Goal: Task Accomplishment & Management: Manage account settings

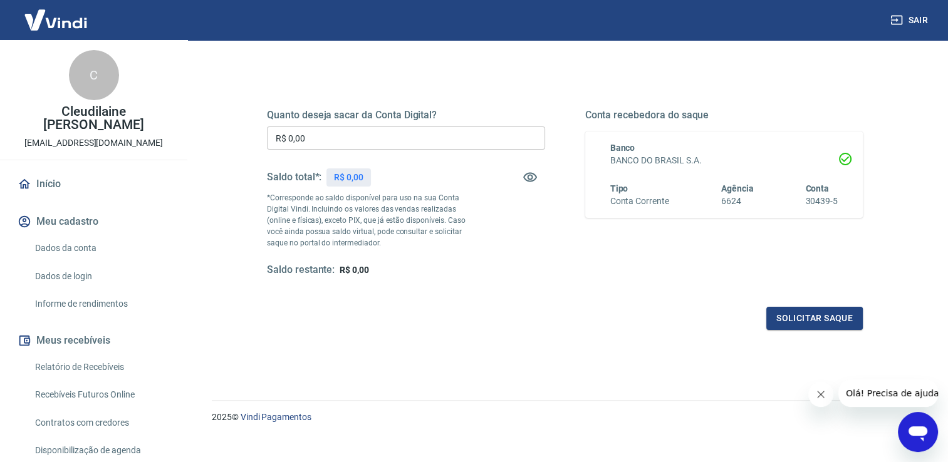
scroll to position [156, 0]
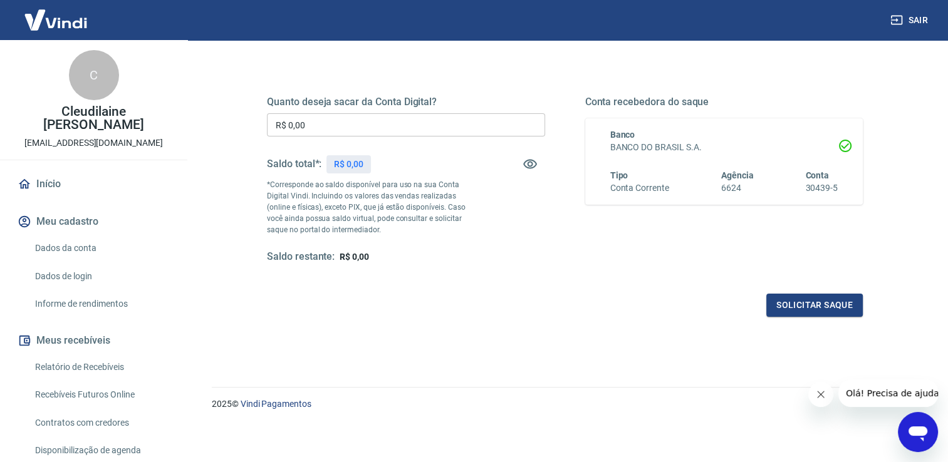
click at [38, 178] on link "Início" at bounding box center [93, 184] width 157 height 28
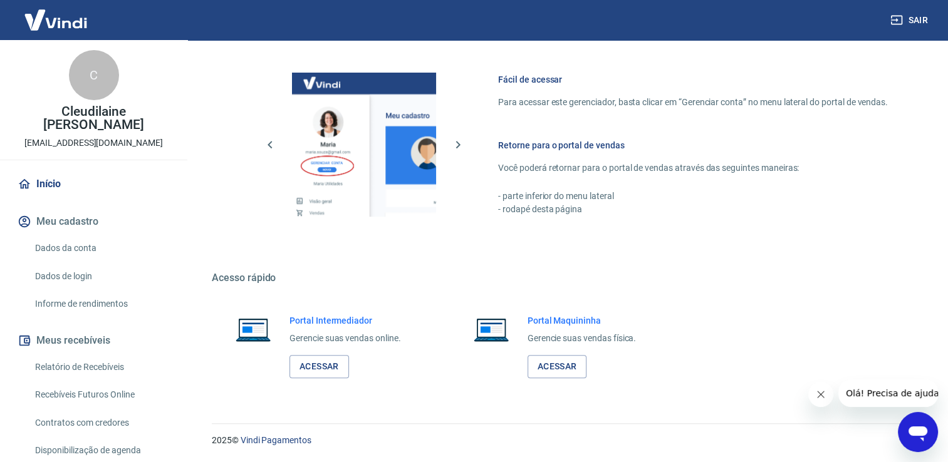
scroll to position [526, 0]
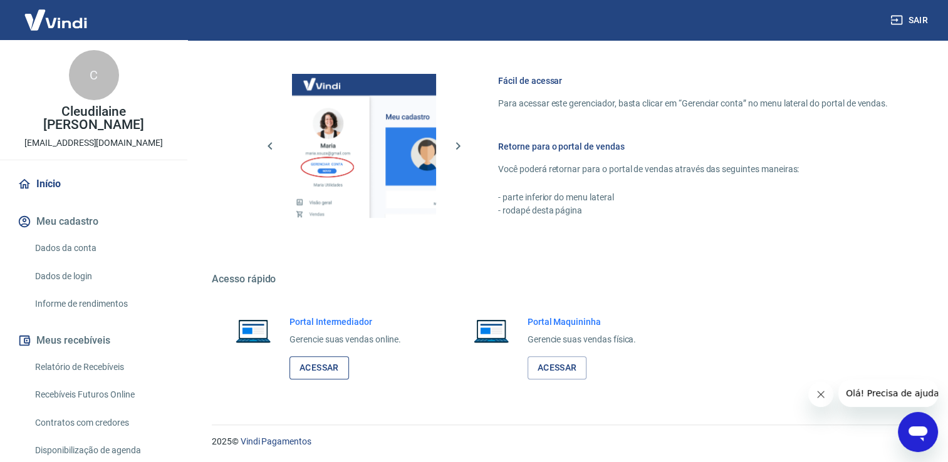
click at [310, 366] on link "Acessar" at bounding box center [318, 367] width 59 height 23
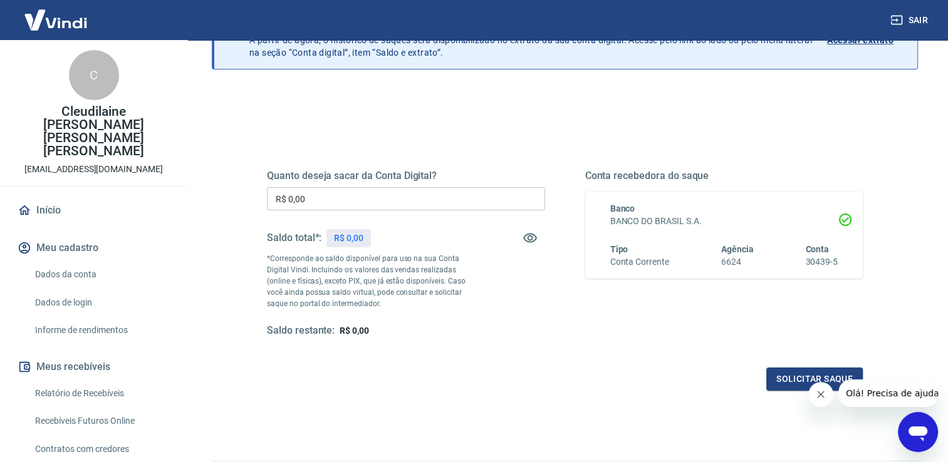
scroll to position [125, 0]
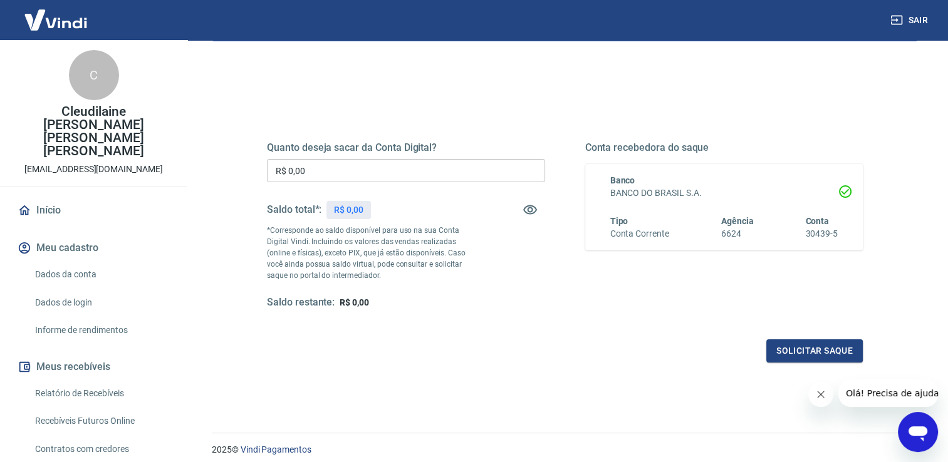
scroll to position [125, 0]
